Goal: Information Seeking & Learning: Learn about a topic

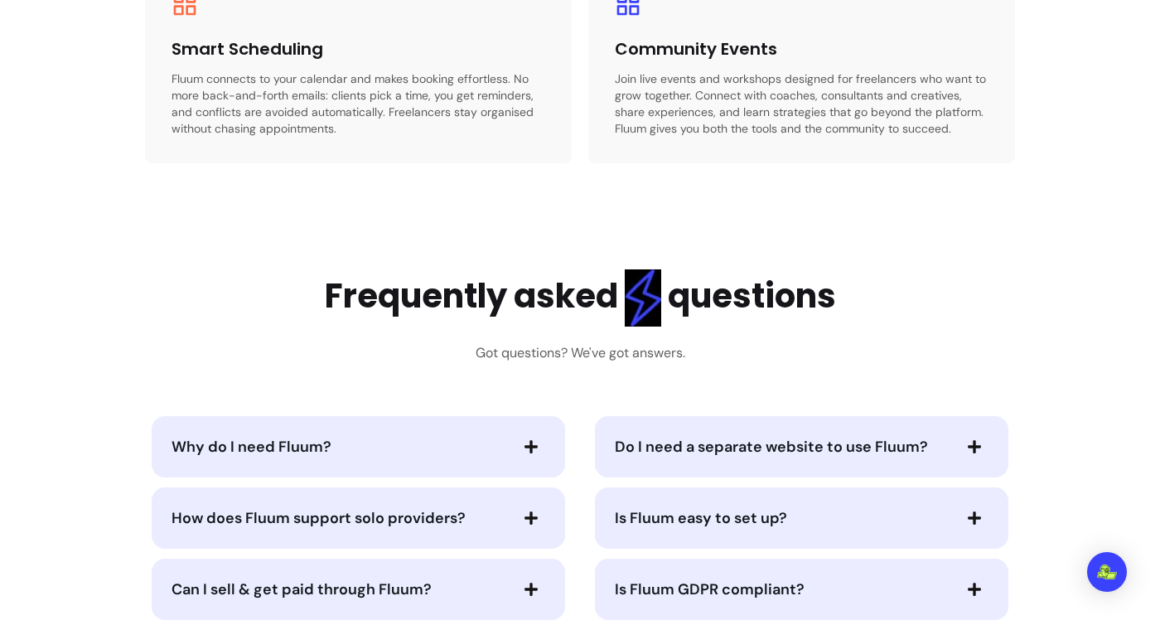
scroll to position [4273, 0]
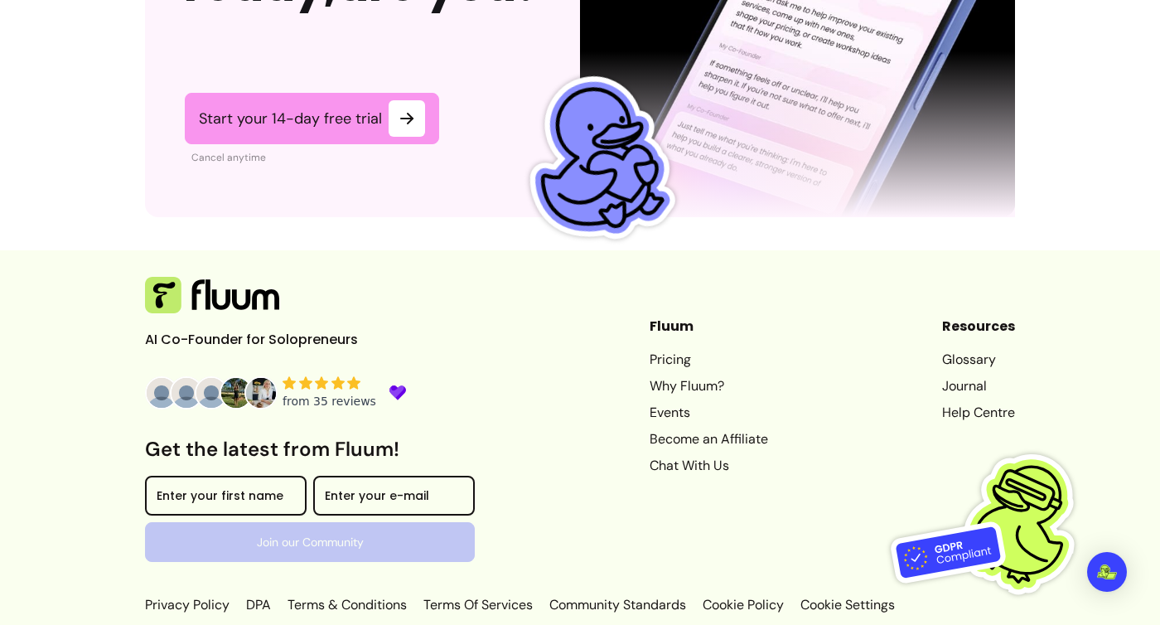
click at [976, 350] on link "Glossary" at bounding box center [978, 360] width 73 height 20
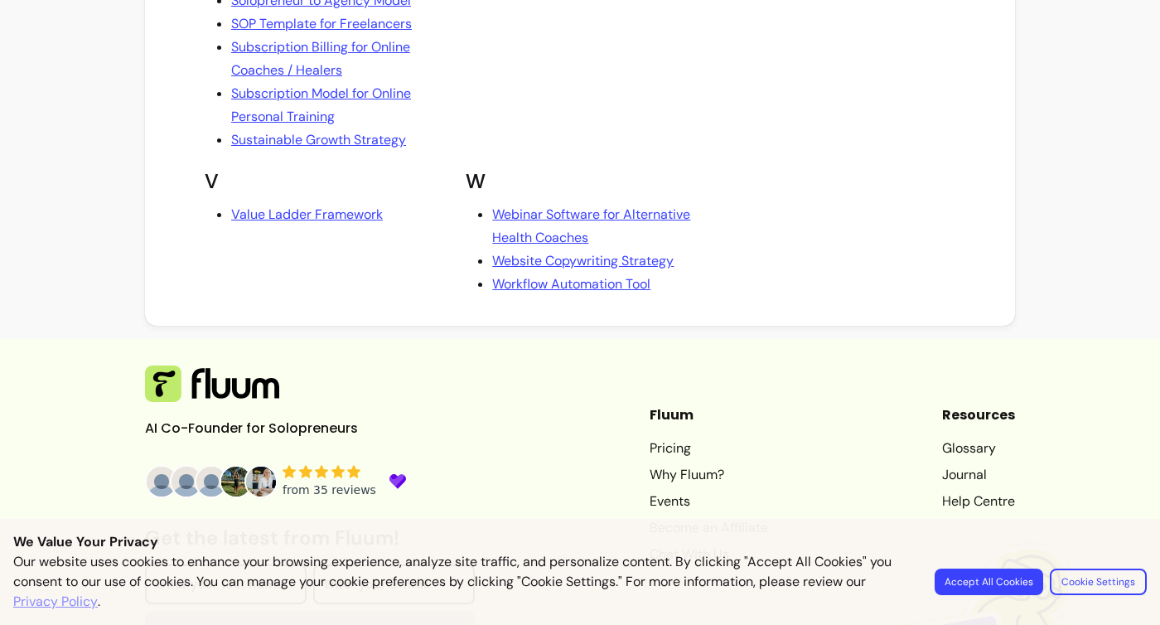
scroll to position [3925, 0]
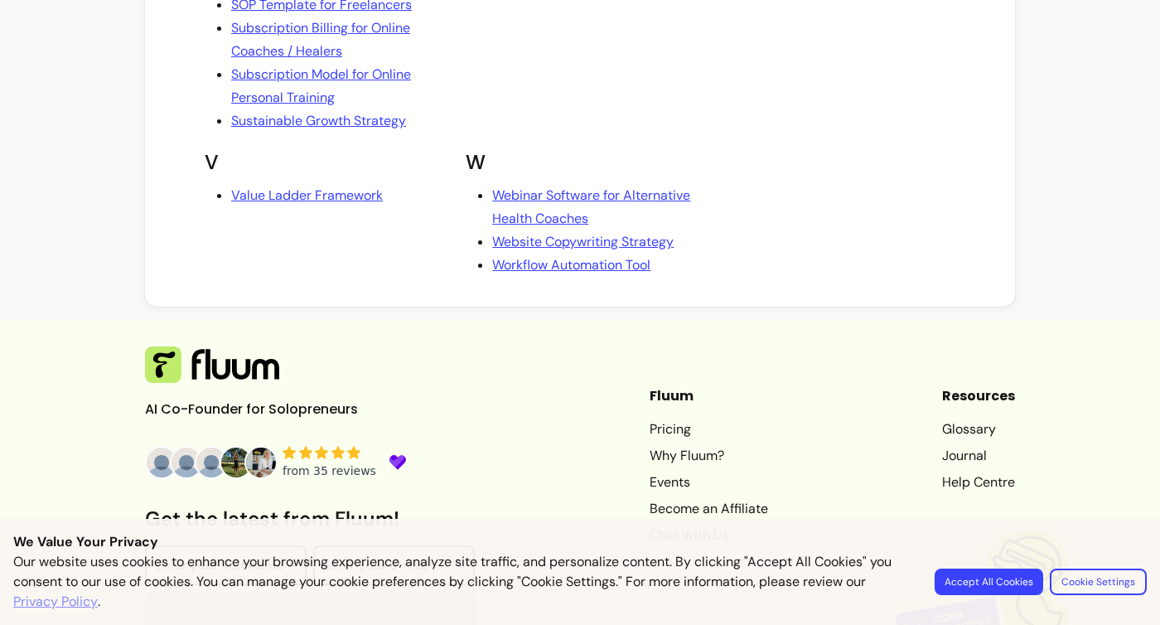
click at [1016, 591] on button "Accept All Cookies" at bounding box center [989, 581] width 109 height 27
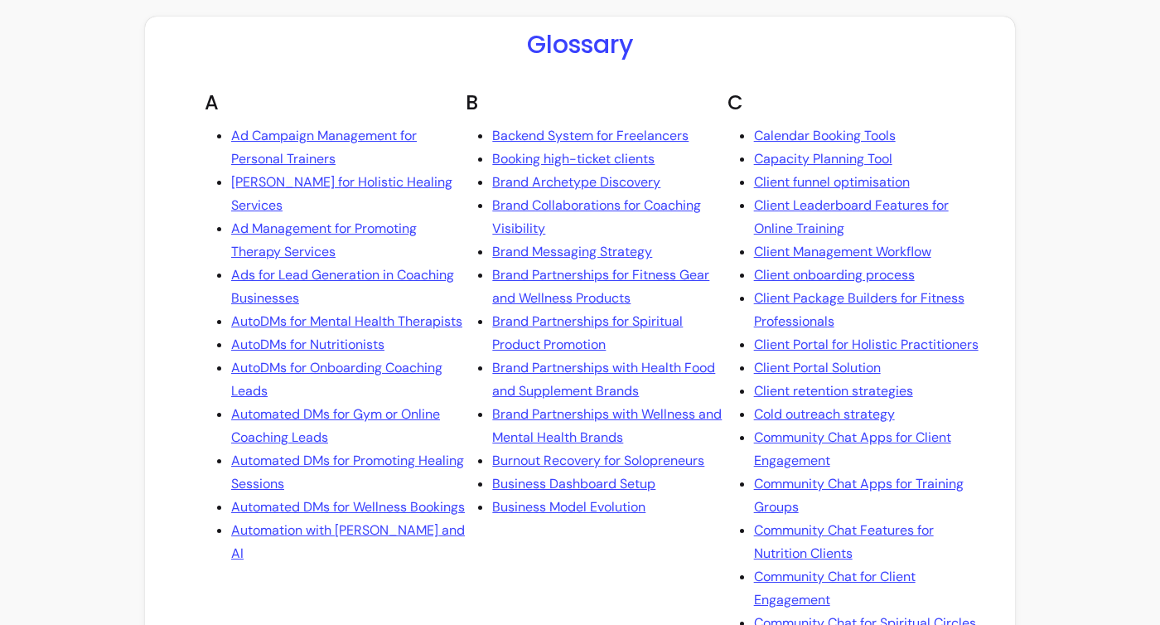
scroll to position [0, 0]
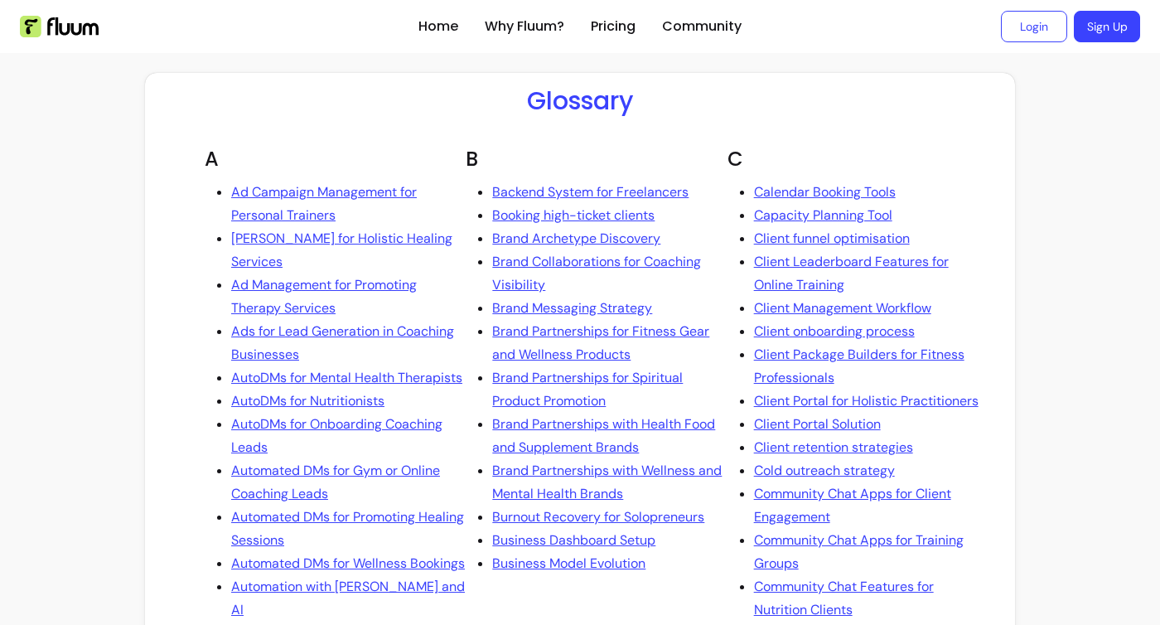
click at [803, 204] on link "Calendar Booking Tools" at bounding box center [825, 192] width 142 height 23
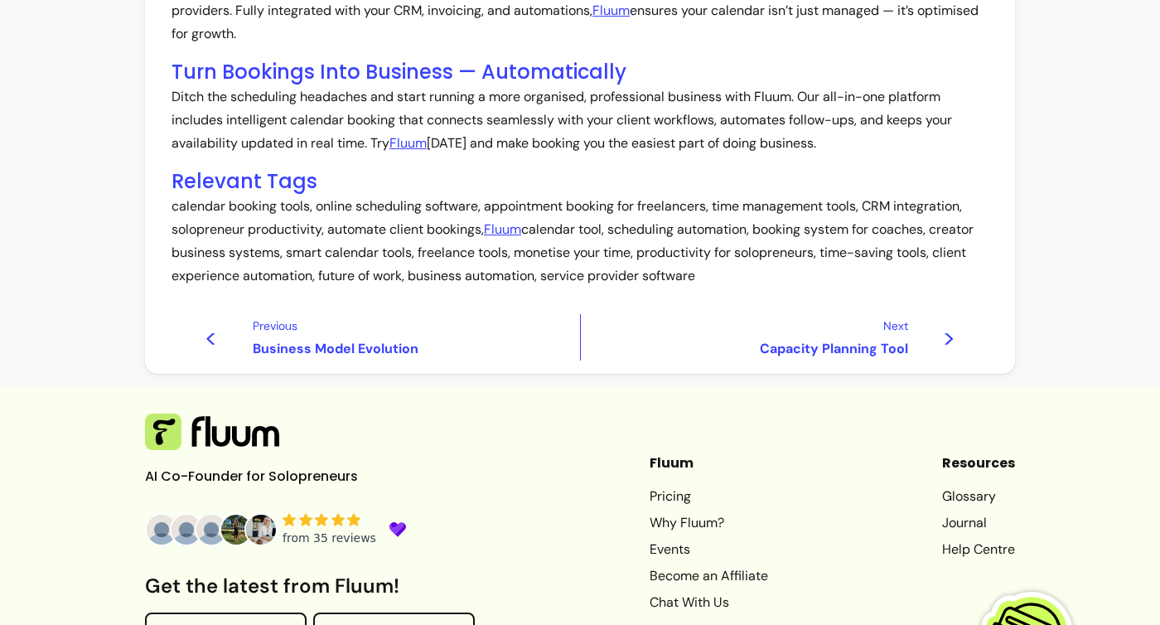
scroll to position [762, 0]
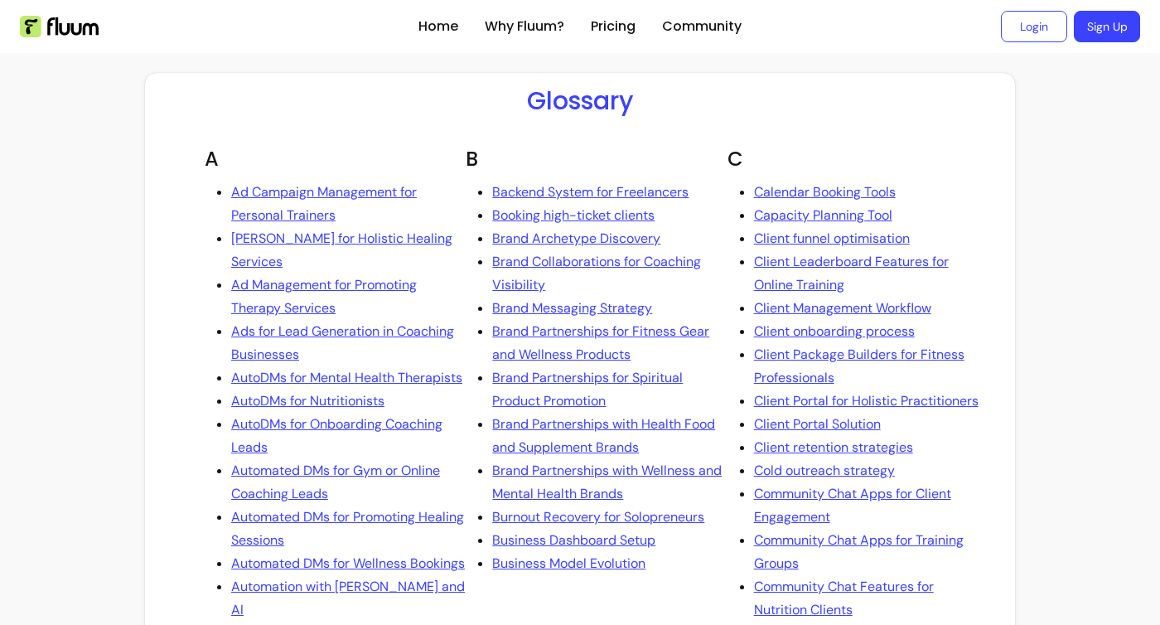
click at [605, 108] on h1 "Glossary" at bounding box center [580, 101] width 106 height 30
click at [365, 206] on link "Ad Campaign Management for Personal Trainers" at bounding box center [348, 204] width 235 height 46
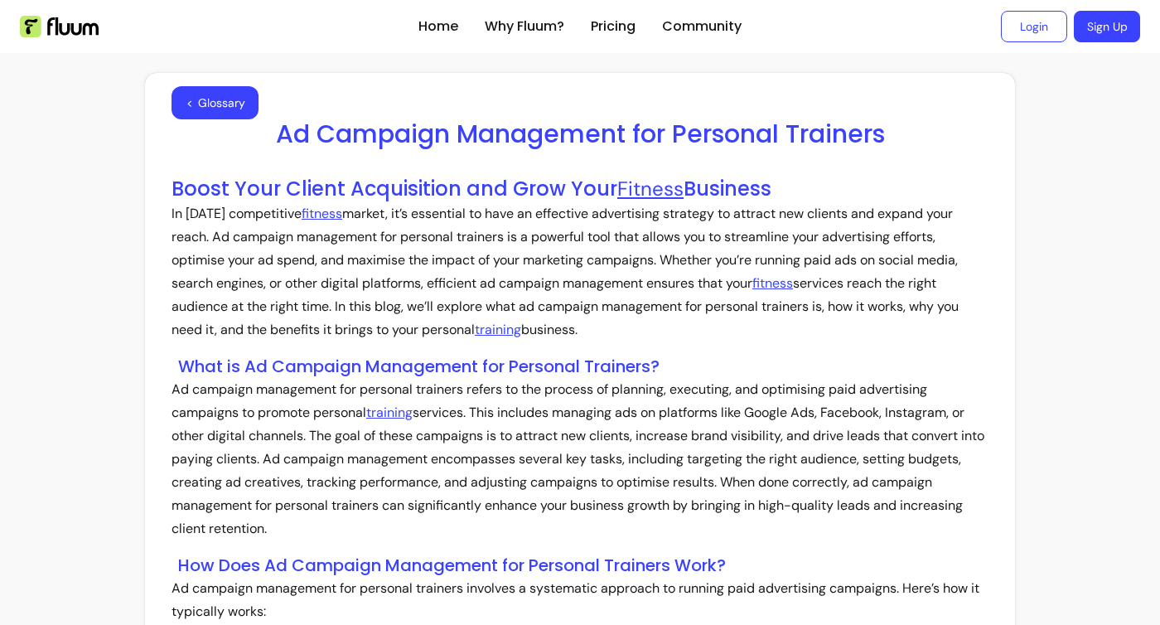
click at [426, 222] on p "In [DATE] competitive fitness market, it’s essential to have an effective adver…" at bounding box center [580, 271] width 817 height 139
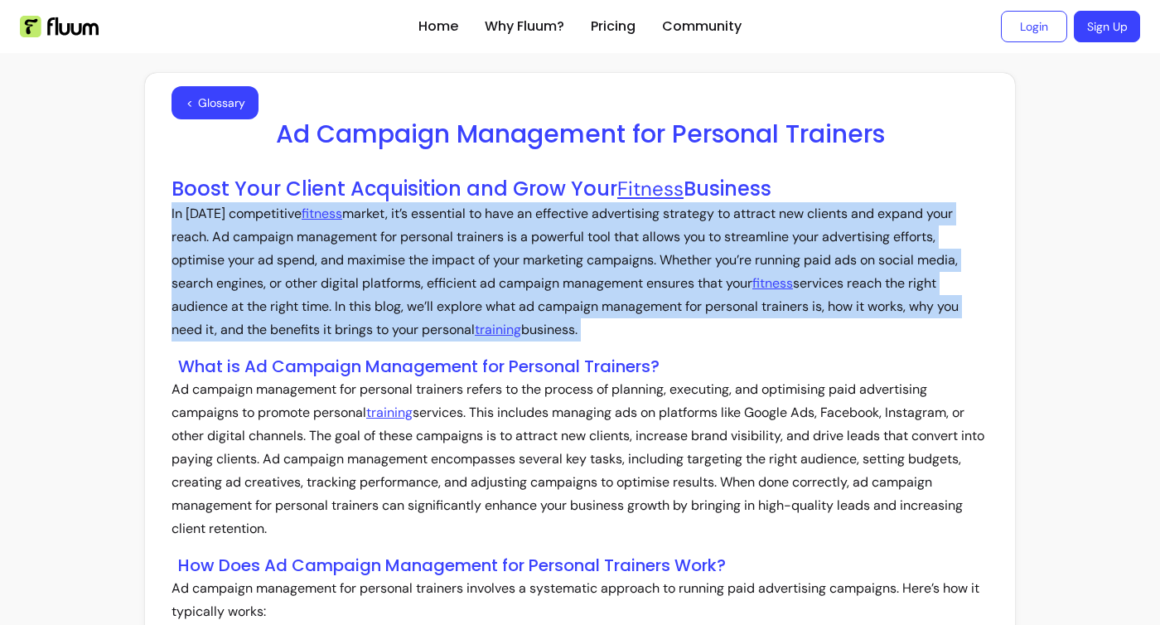
click at [465, 274] on p "In [DATE] competitive fitness market, it’s essential to have an effective adver…" at bounding box center [580, 271] width 817 height 139
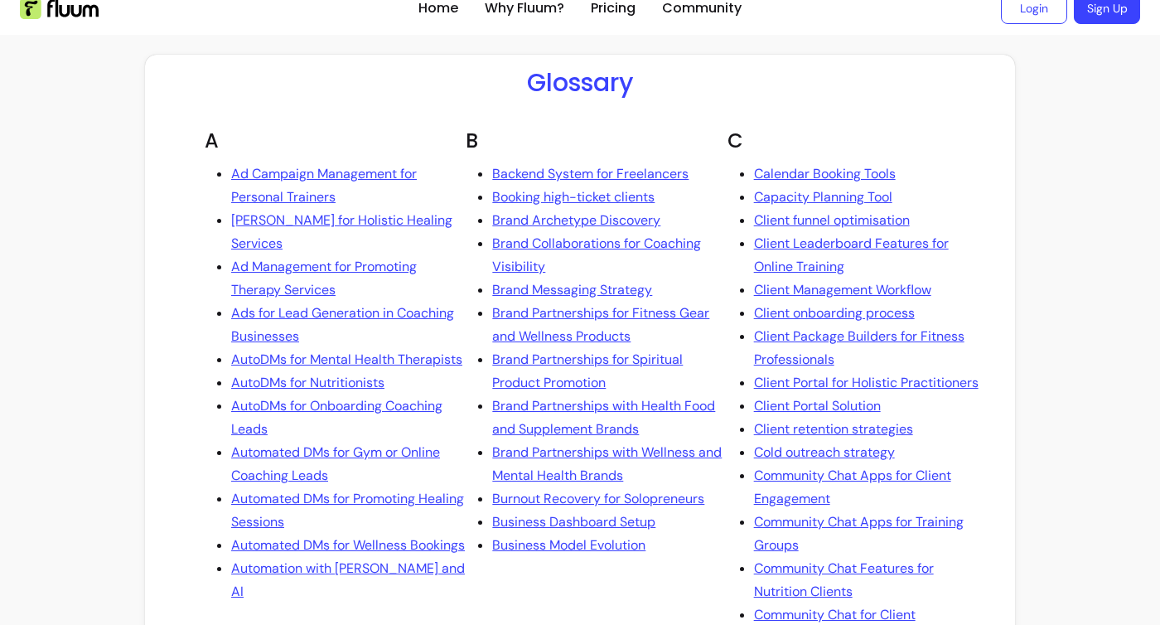
scroll to position [20, 0]
click at [397, 186] on link "Ad Campaign Management for Personal Trainers" at bounding box center [348, 184] width 235 height 46
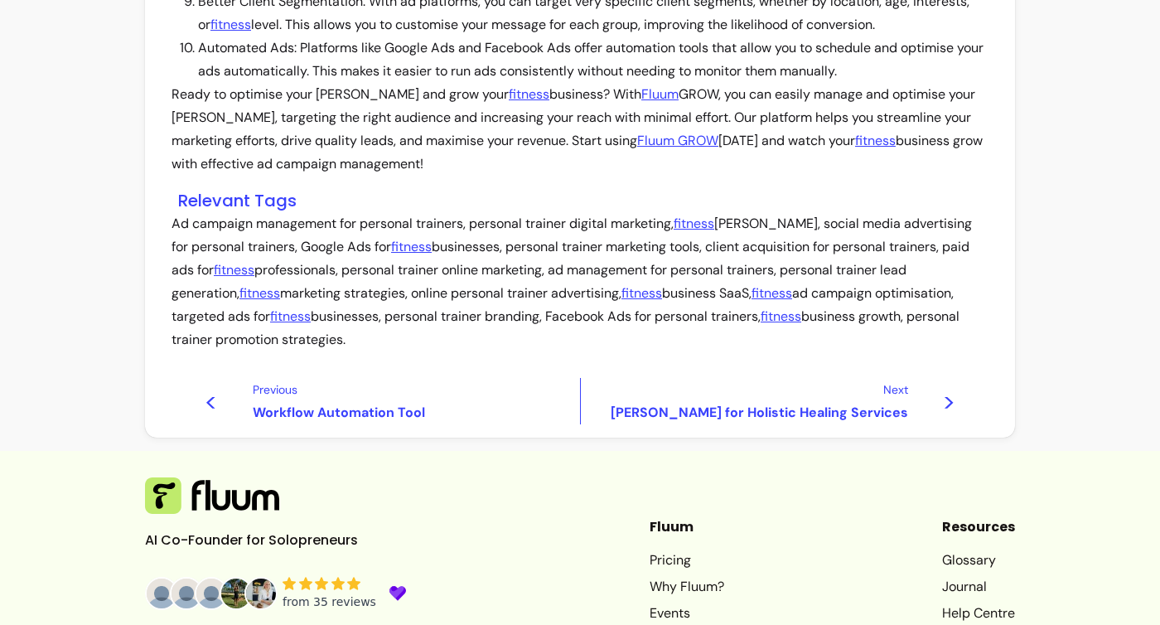
scroll to position [2077, 0]
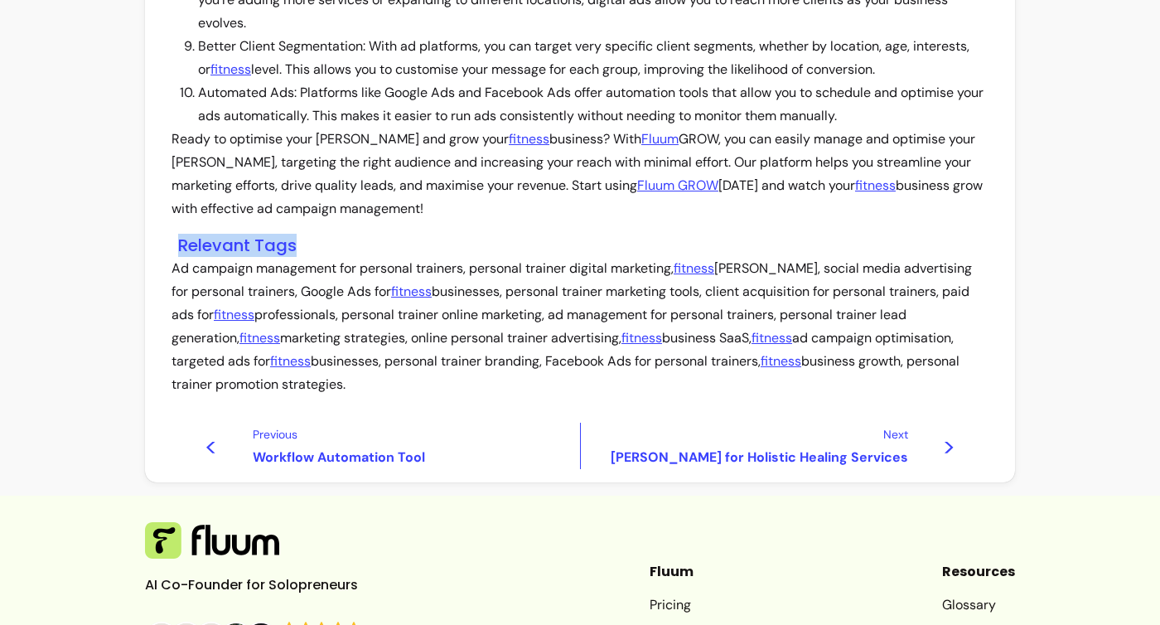
drag, startPoint x: 180, startPoint y: 246, endPoint x: 355, endPoint y: 246, distance: 175.7
click at [355, 246] on h3 "Relevant Tags" at bounding box center [583, 245] width 810 height 23
copy h3 "Relevant Tags"
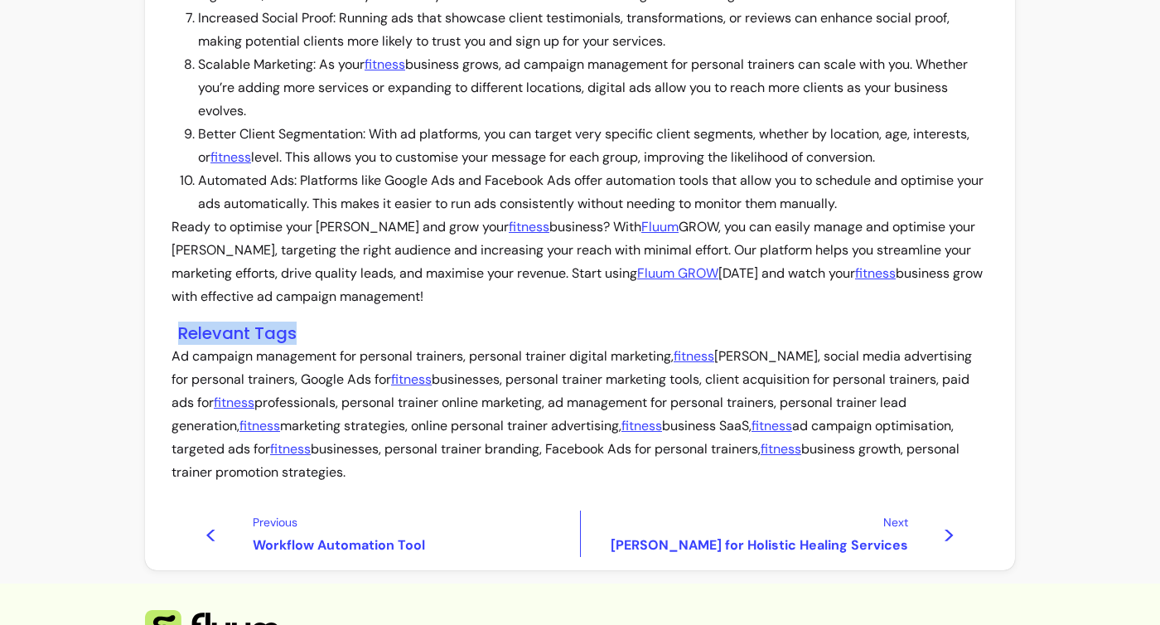
scroll to position [1988, 0]
click at [645, 170] on li "Automated Ads: Platforms like Google Ads and Facebook Ads offer automation tool…" at bounding box center [593, 193] width 791 height 46
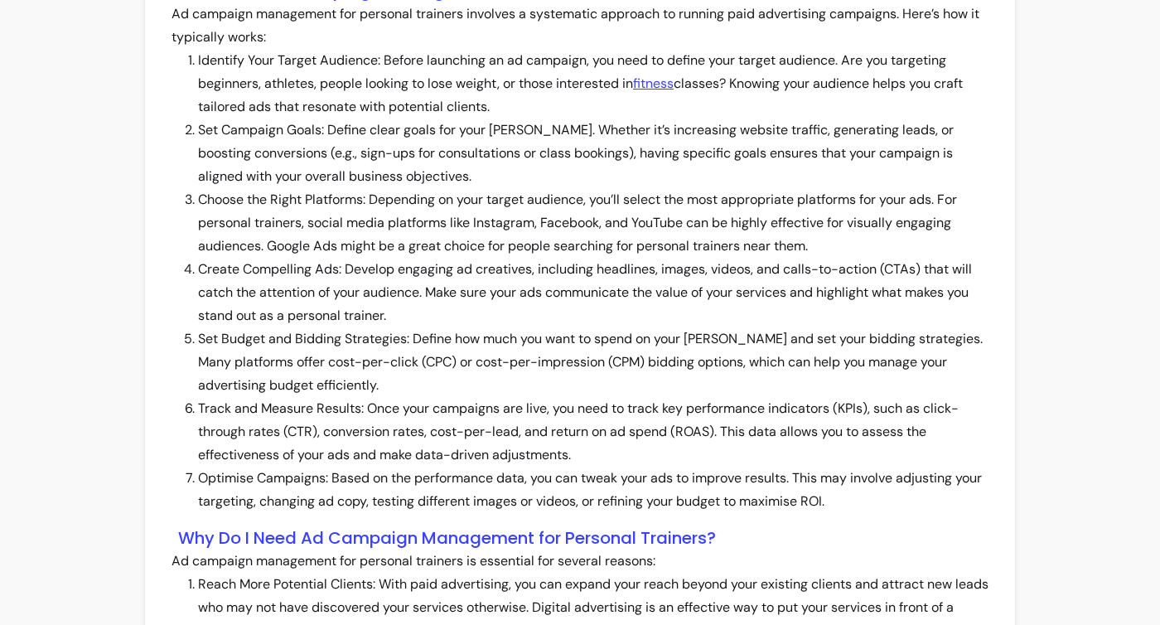
scroll to position [0, 0]
